Goal: Task Accomplishment & Management: Manage account settings

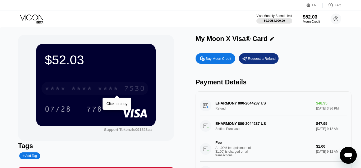
click at [94, 90] on div "* * * * * * * * * * * * 7530" at bounding box center [94, 88] width 107 height 13
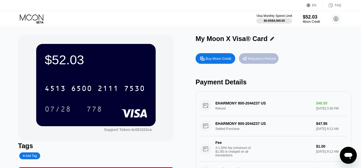
click at [263, 61] on div "Request a Refund" at bounding box center [262, 58] width 28 height 4
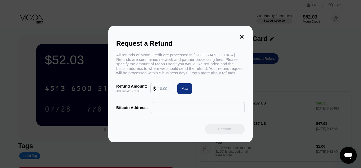
click at [163, 89] on input "text" at bounding box center [165, 88] width 14 height 11
type input "52.03"
click at [311, 64] on div "Request a Refund All refunds of Moon Credit are processed in [GEOGRAPHIC_DATA].…" at bounding box center [180, 84] width 361 height 116
click at [183, 111] on input "text" at bounding box center [198, 107] width 88 height 11
paste input "bc1qc39tc2fxwzvxsqzcy64h4ek4g88vhujw4pd067"
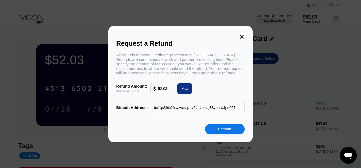
type input "bc1qc39tc2fxwzvxsqzcy64h4ek4g88vhujw4pd067"
click at [230, 130] on div "Continue" at bounding box center [225, 129] width 14 height 4
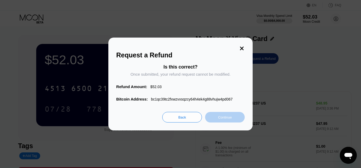
click at [227, 119] on div "Continue" at bounding box center [225, 117] width 14 height 4
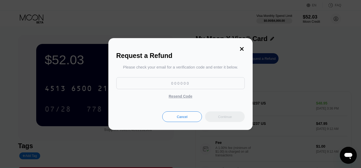
click at [180, 83] on input at bounding box center [180, 83] width 128 height 12
paste input "222163"
type input "222163"
click at [230, 116] on div "Continue" at bounding box center [225, 116] width 14 height 4
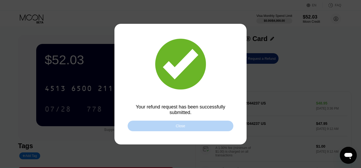
click at [201, 127] on div "Close" at bounding box center [181, 125] width 106 height 11
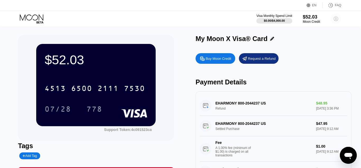
click at [335, 17] on circle at bounding box center [335, 18] width 11 height 11
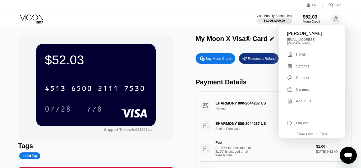
click at [301, 123] on div "[PERSON_NAME] [EMAIL_ADDRESS][DOMAIN_NAME]  Home Settings Support Careers Abou…" at bounding box center [312, 81] width 66 height 112
click at [301, 122] on div "Log out" at bounding box center [302, 123] width 12 height 4
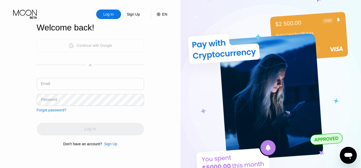
click at [107, 48] on div "Continue with Google" at bounding box center [90, 45] width 44 height 8
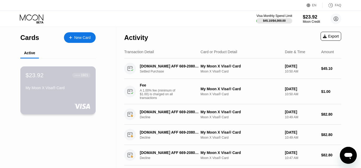
click at [80, 76] on div "● ● ● ●" at bounding box center [77, 75] width 5 height 2
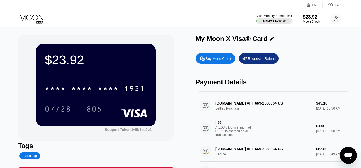
click at [5, 62] on div "$23.92 * * * * * * * * * * * * 1921 07/28 805 Support Token: 94fb3ea9e2 Tags Ad…" at bounding box center [180, 112] width 361 height 170
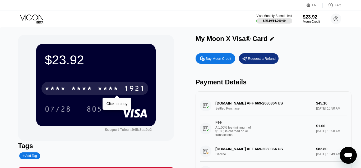
click at [85, 89] on div "* * * *" at bounding box center [81, 89] width 21 height 8
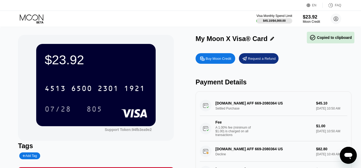
click at [13, 83] on div "$23.92 4513 6500 2301 1921 07/28 805 Support Token: 94fb3ea9e2 Tags Add Tag Mar…" at bounding box center [180, 112] width 361 height 170
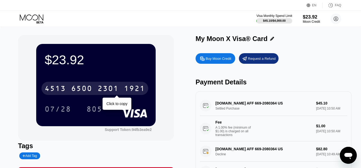
click at [129, 88] on div "1921" at bounding box center [134, 89] width 21 height 8
click at [92, 88] on div "6500" at bounding box center [81, 89] width 21 height 8
click at [117, 106] on div "07/28 805" at bounding box center [96, 108] width 103 height 13
click at [112, 86] on div "* * * *" at bounding box center [107, 89] width 21 height 8
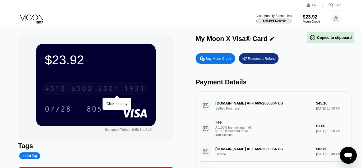
click at [111, 89] on div "2301" at bounding box center [107, 89] width 21 height 8
click at [105, 88] on div "* * * *" at bounding box center [107, 89] width 21 height 8
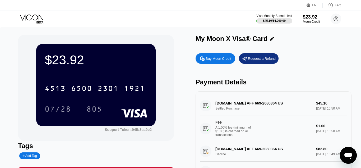
drag, startPoint x: 48, startPoint y: 26, endPoint x: 25, endPoint y: -7, distance: 40.3
